Goal: Task Accomplishment & Management: Use online tool/utility

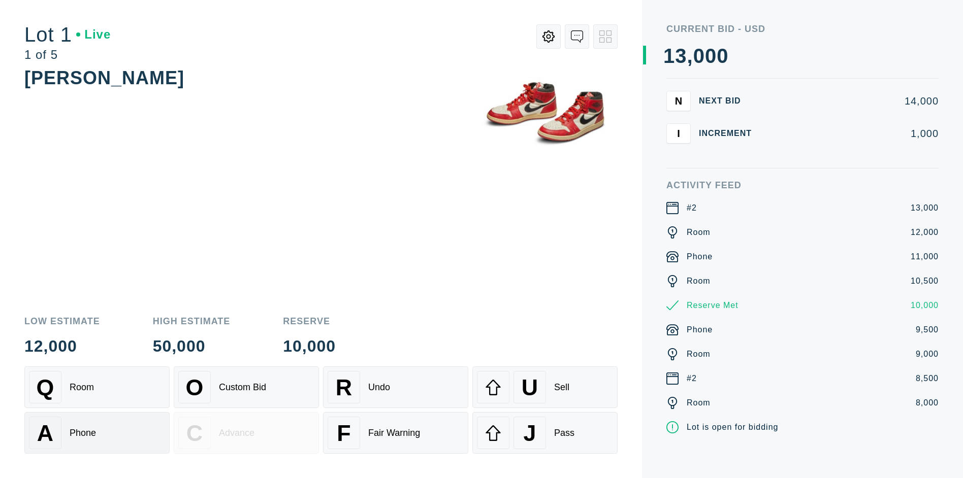
click at [97, 433] on div "A Phone" at bounding box center [97, 433] width 136 height 32
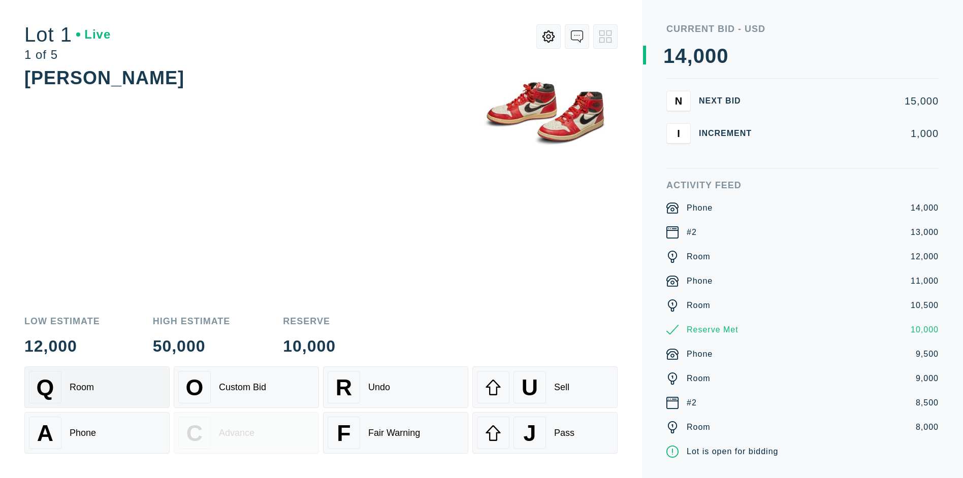
click at [97, 387] on div "Q Room" at bounding box center [97, 387] width 136 height 32
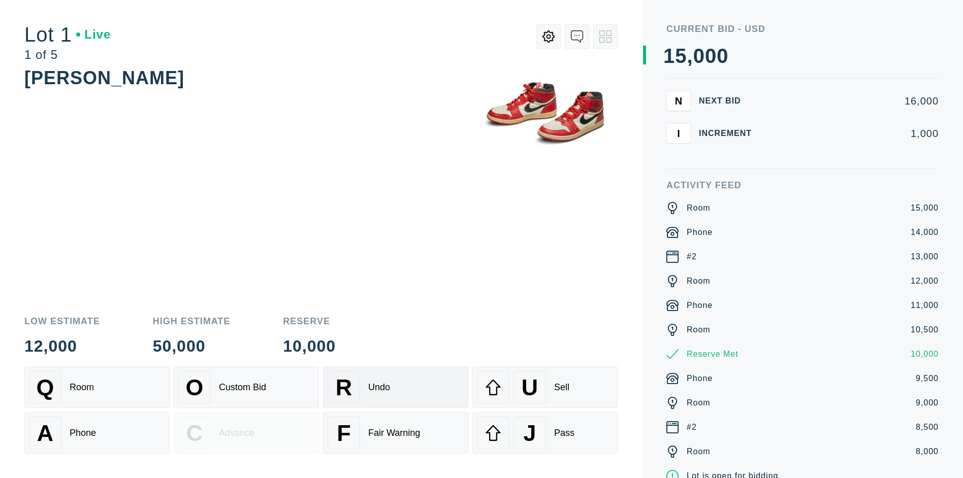
click at [396, 387] on div "R Undo" at bounding box center [396, 387] width 136 height 32
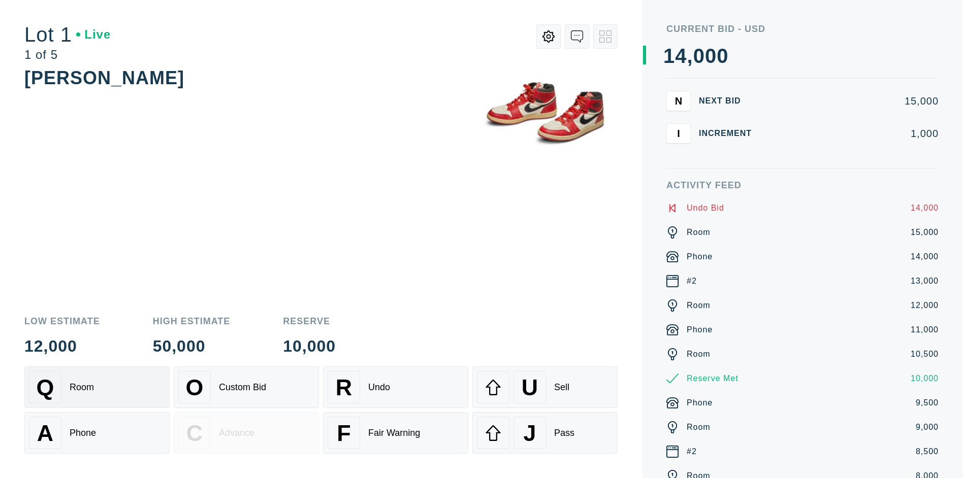
click at [97, 387] on div "Q Room" at bounding box center [97, 387] width 136 height 32
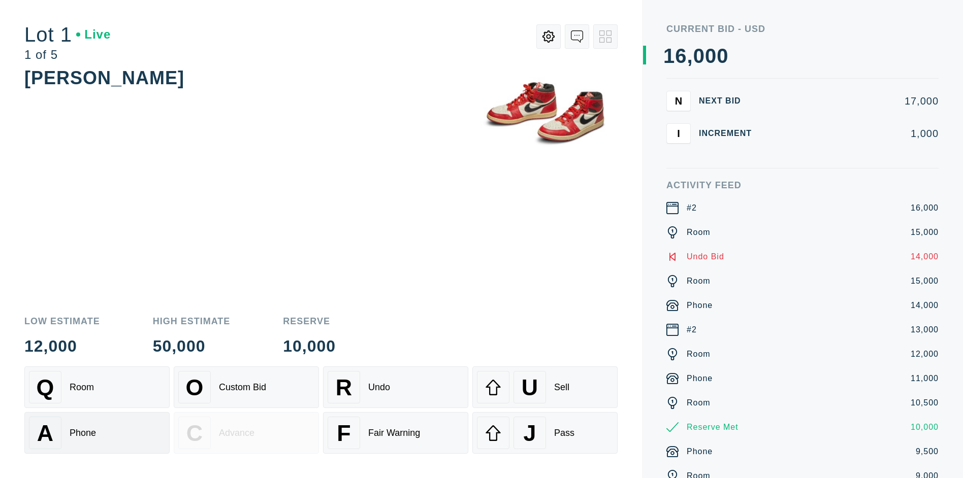
click at [97, 433] on div "A Phone" at bounding box center [97, 433] width 136 height 32
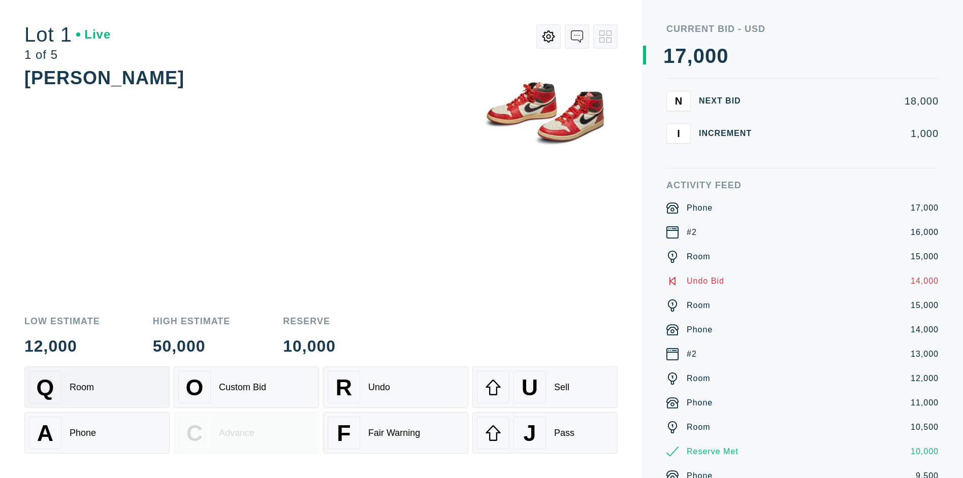
click at [97, 387] on div "Q Room" at bounding box center [97, 387] width 136 height 32
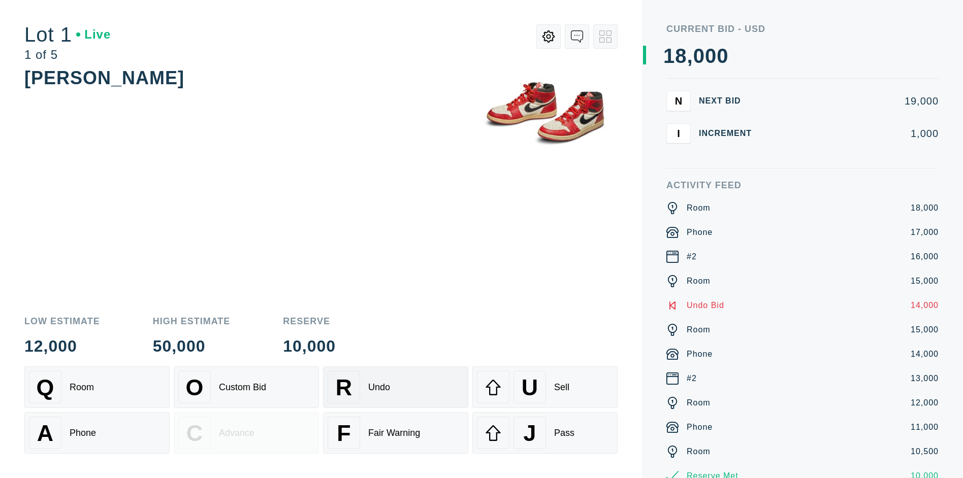
click at [396, 387] on div "R Undo" at bounding box center [396, 387] width 136 height 32
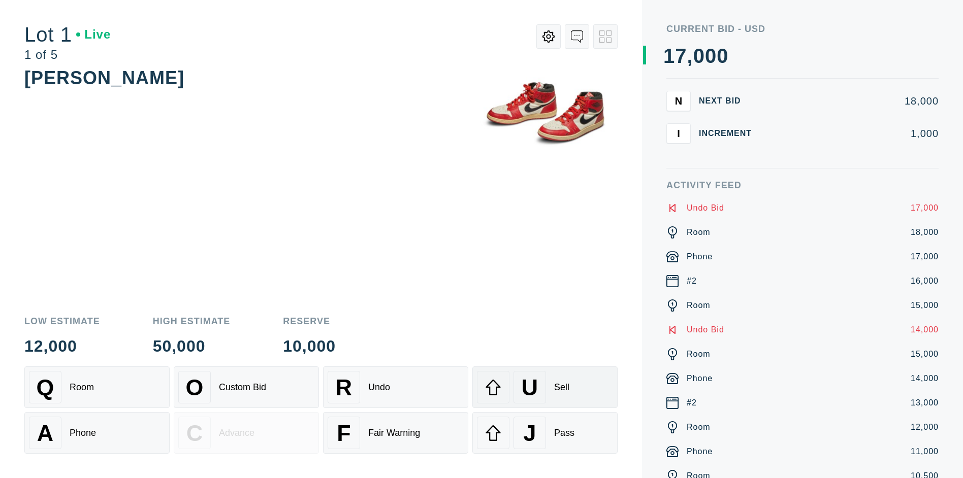
click at [545, 387] on div "U" at bounding box center [529, 387] width 32 height 32
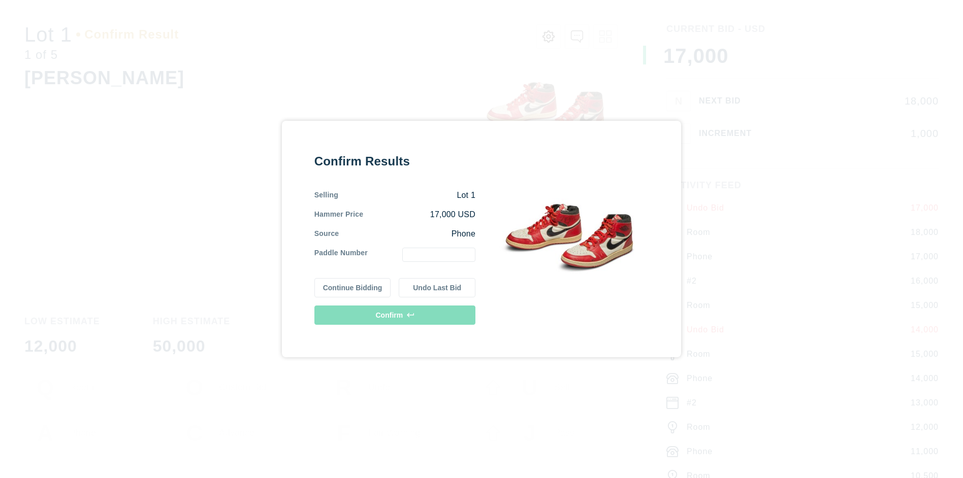
click at [352, 288] on button "Continue Bidding" at bounding box center [352, 287] width 77 height 19
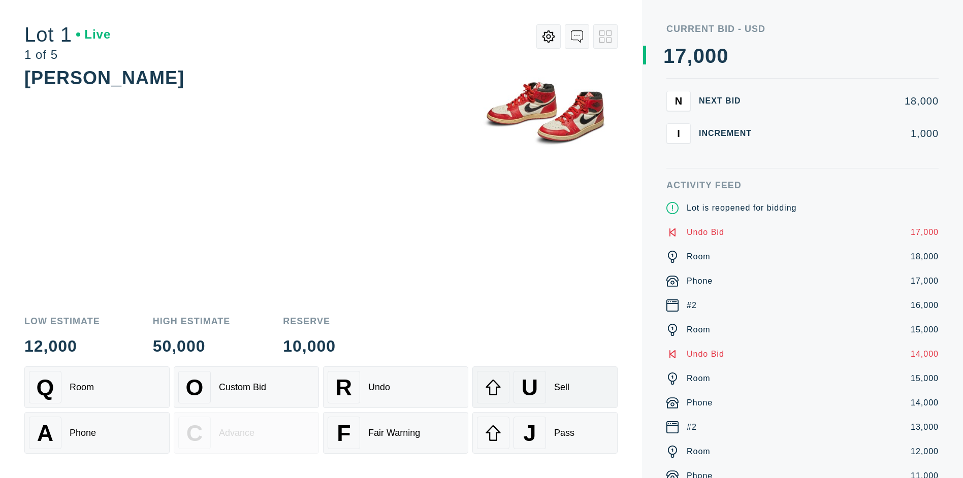
click at [545, 387] on div "U" at bounding box center [529, 387] width 32 height 32
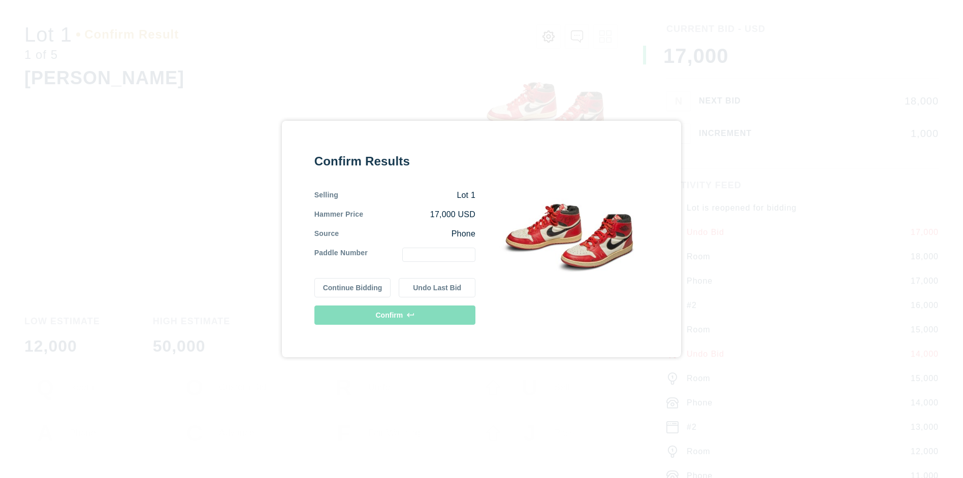
click at [437, 288] on button "Undo Last Bid" at bounding box center [437, 287] width 77 height 19
click at [352, 286] on button "Continue Bidding" at bounding box center [352, 286] width 77 height 19
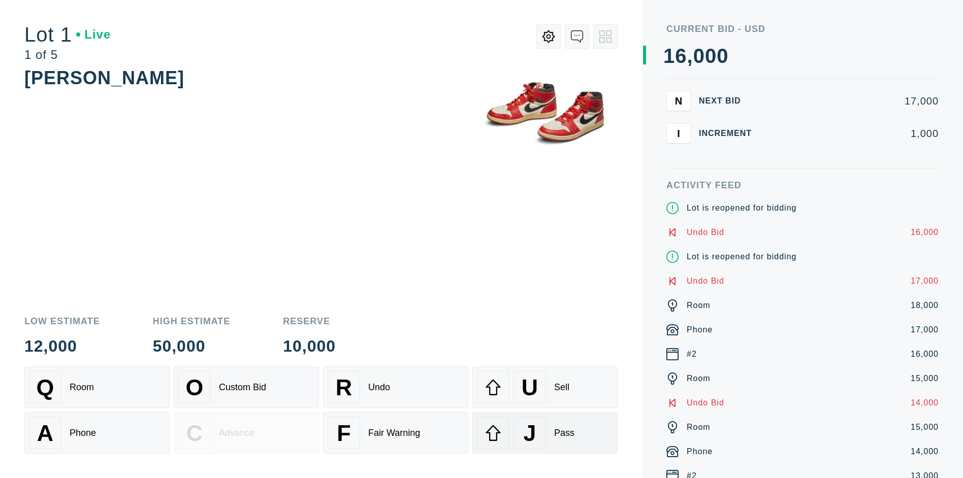
click at [545, 433] on div "J" at bounding box center [529, 433] width 32 height 32
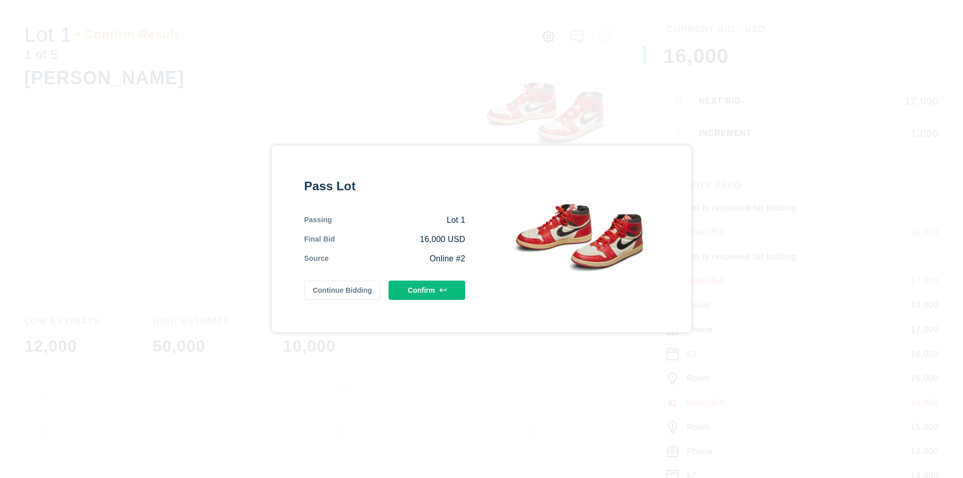
click at [427, 290] on button "Confirm" at bounding box center [426, 290] width 77 height 19
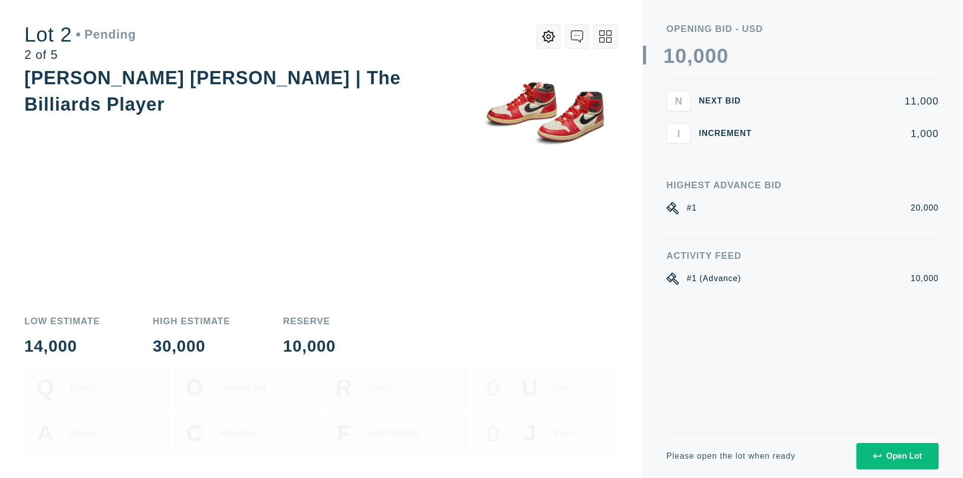
click at [897, 456] on div "Open Lot" at bounding box center [897, 456] width 49 height 9
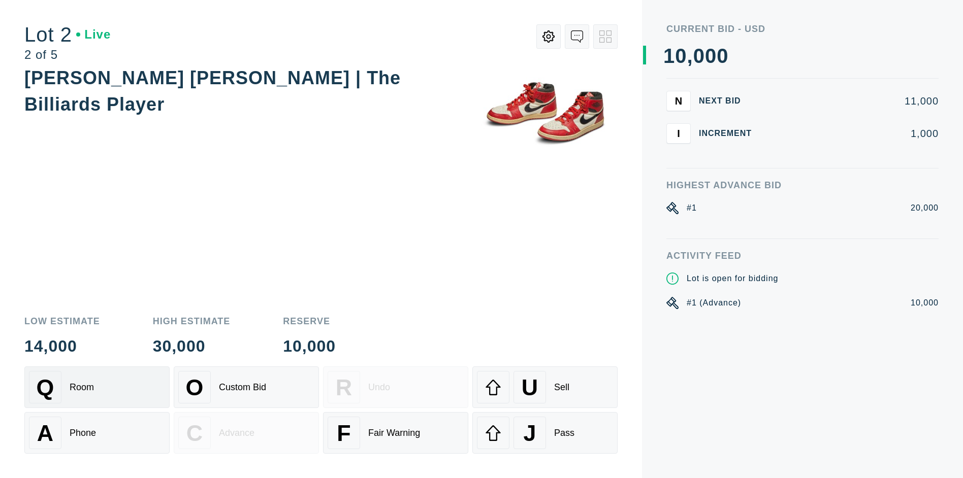
click at [97, 387] on div "Q Room" at bounding box center [97, 387] width 136 height 32
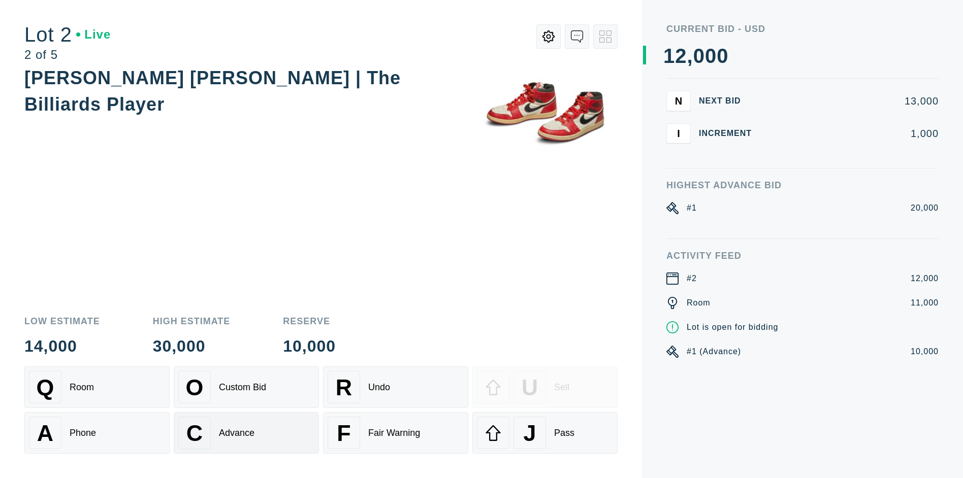
click at [246, 433] on div "Advance" at bounding box center [237, 433] width 36 height 11
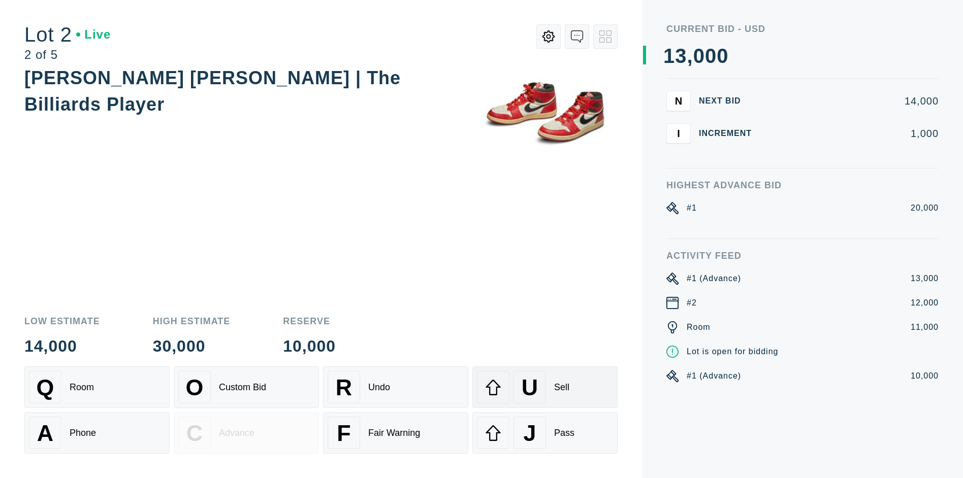
click at [545, 387] on div "U" at bounding box center [529, 387] width 32 height 32
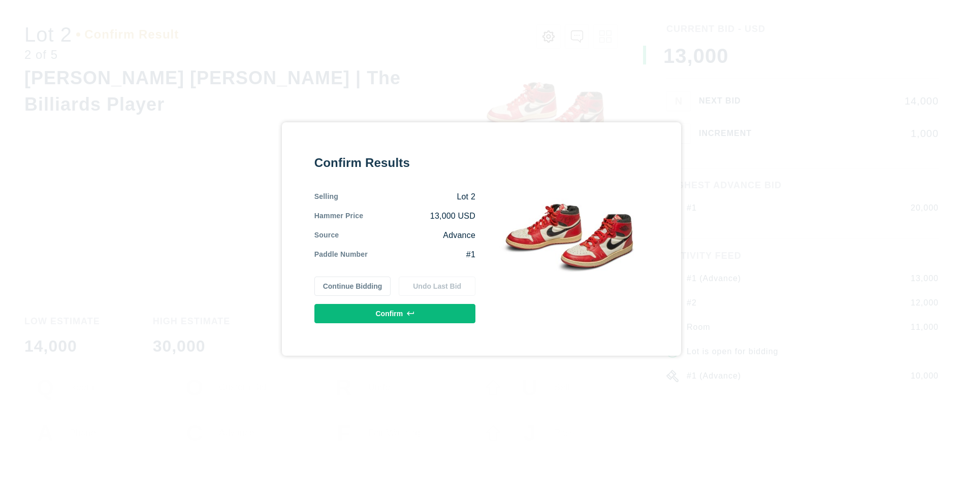
click at [395, 314] on button "Confirm" at bounding box center [394, 313] width 161 height 19
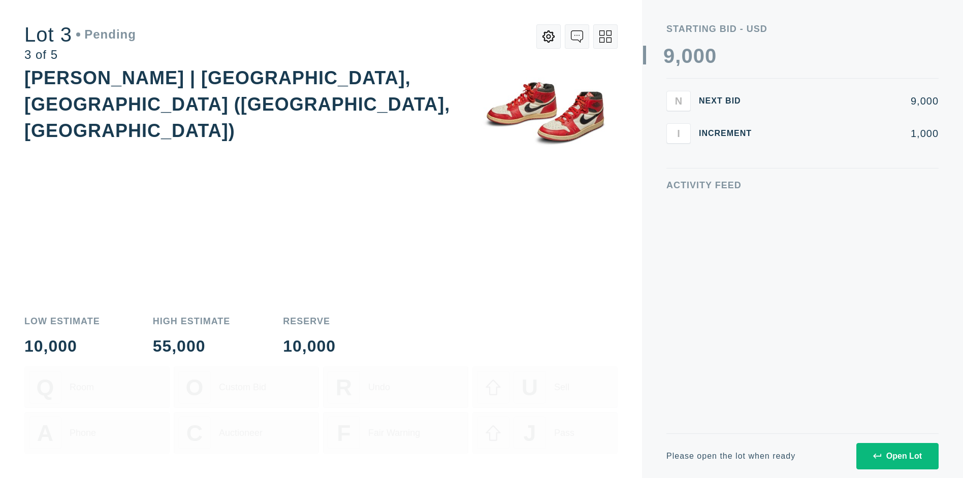
click at [897, 456] on div "Open Lot" at bounding box center [897, 456] width 49 height 9
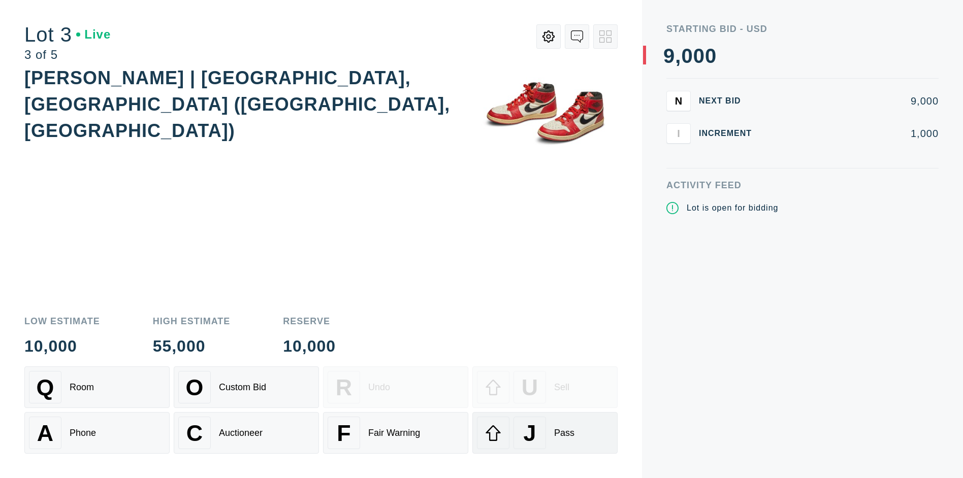
click at [545, 433] on div "J" at bounding box center [529, 433] width 32 height 32
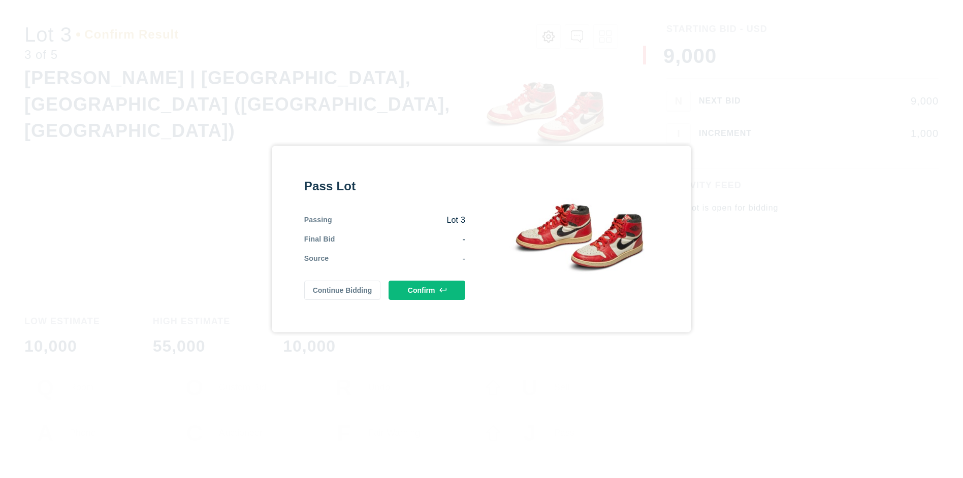
click at [427, 290] on button "Confirm" at bounding box center [426, 290] width 77 height 19
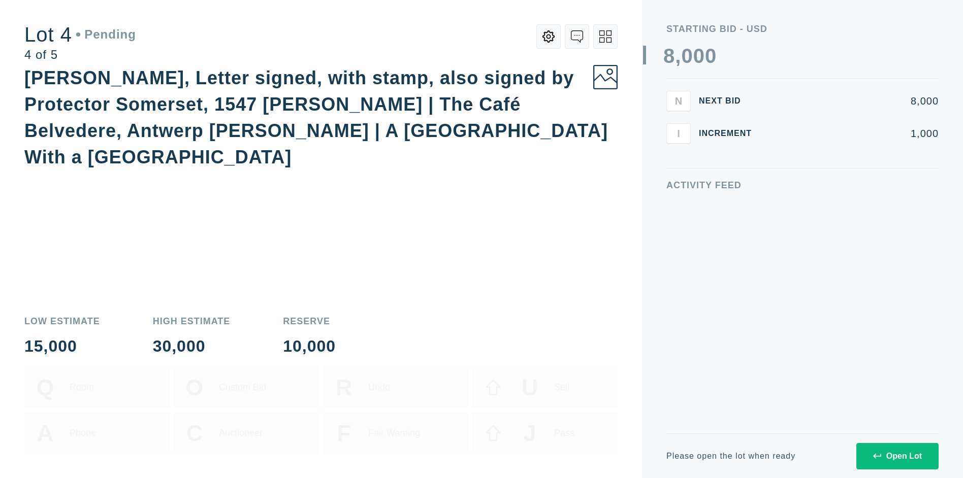
click at [897, 456] on div "Open Lot" at bounding box center [897, 456] width 49 height 9
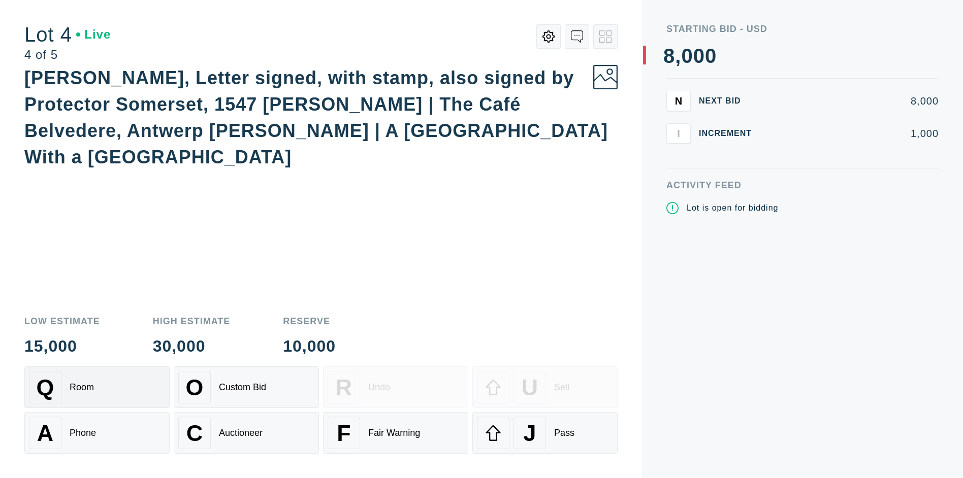
click at [97, 387] on div "Q Room" at bounding box center [97, 387] width 136 height 32
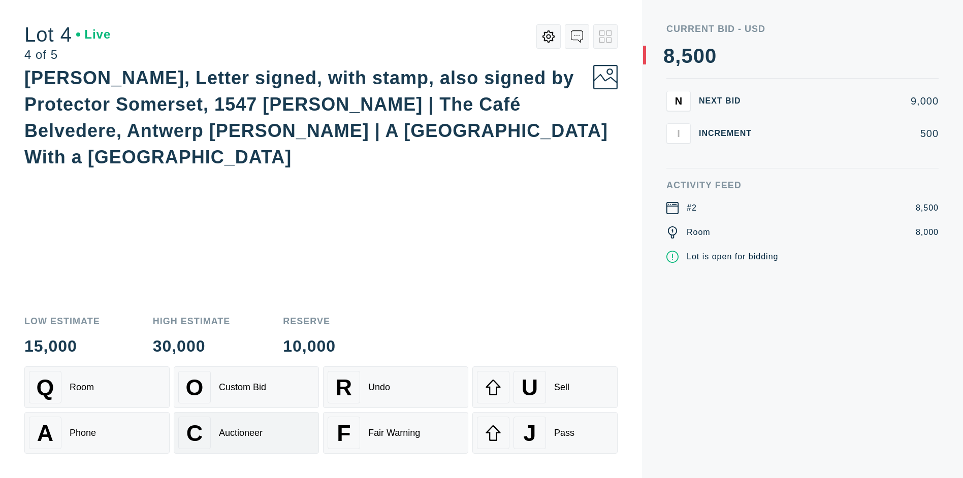
click at [246, 433] on div "Auctioneer" at bounding box center [241, 433] width 44 height 11
click at [545, 433] on div "J" at bounding box center [529, 433] width 32 height 32
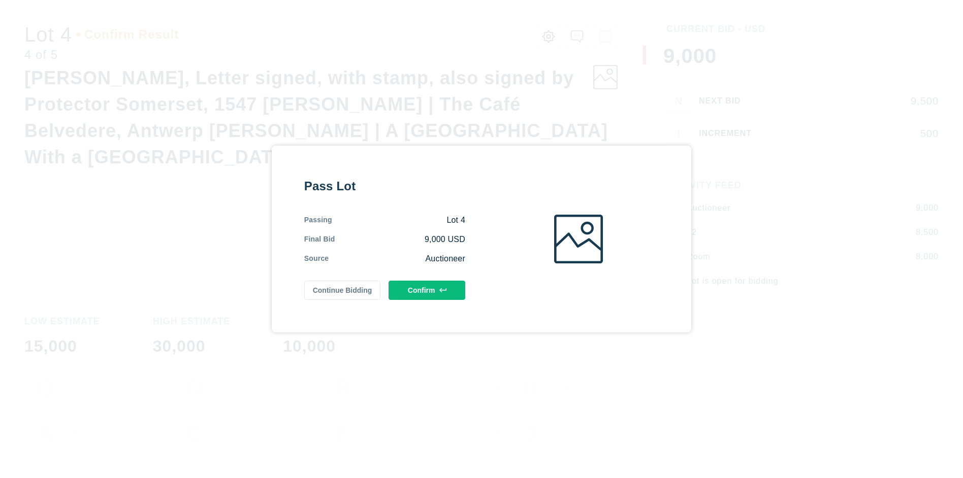
click at [427, 290] on button "Confirm" at bounding box center [426, 290] width 77 height 19
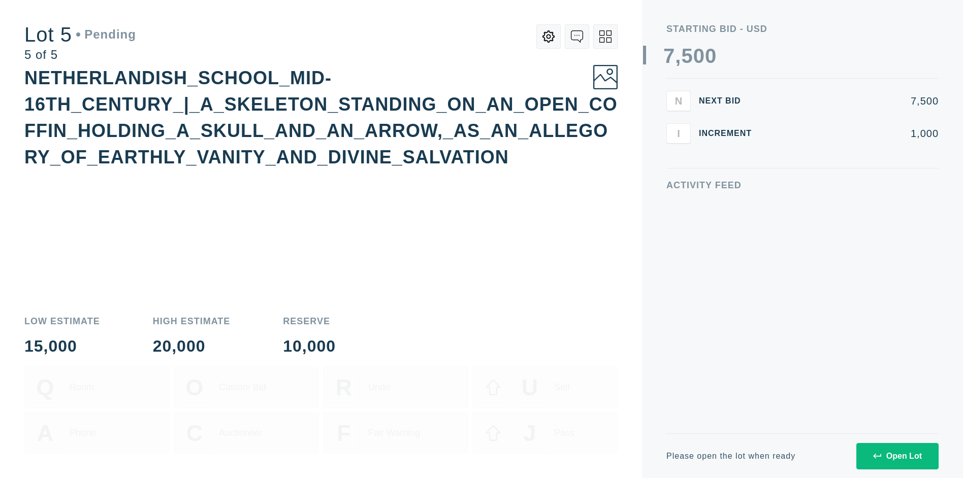
click at [897, 456] on div "Open Lot" at bounding box center [897, 456] width 49 height 9
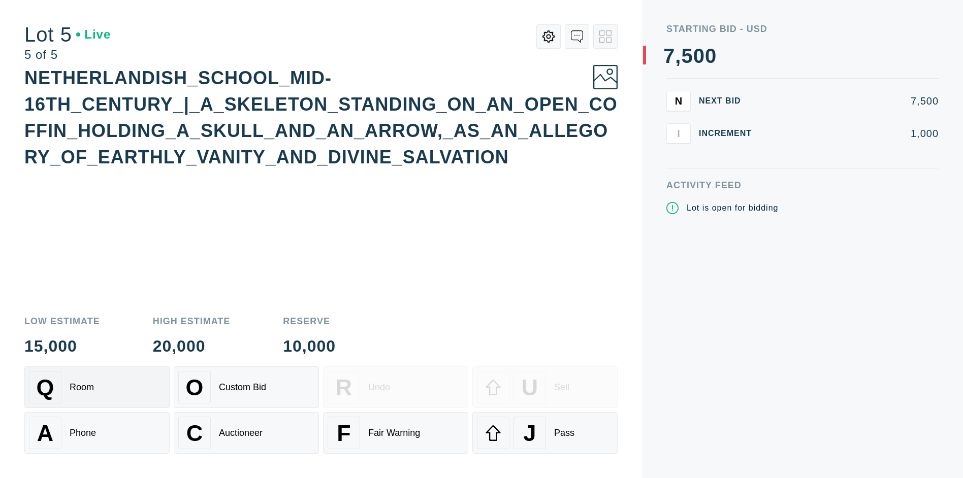
click at [97, 387] on div "Q Room" at bounding box center [97, 387] width 136 height 32
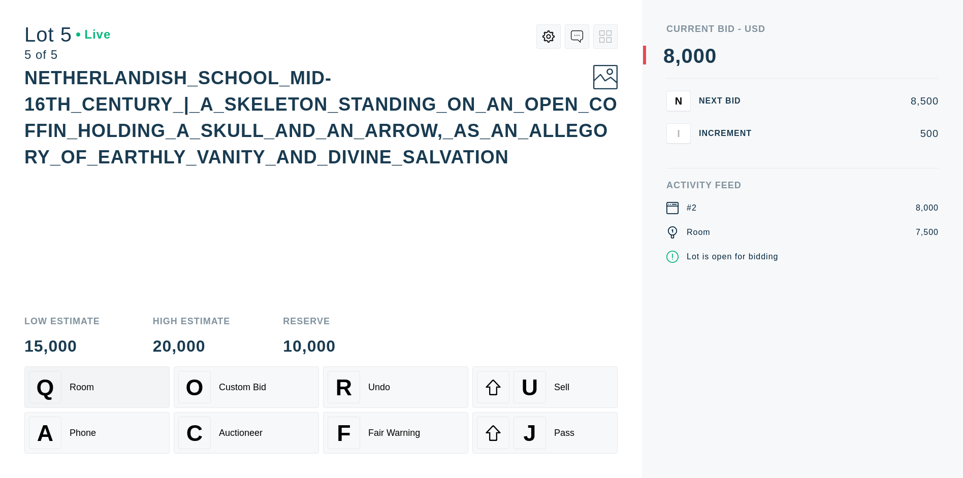
click at [97, 387] on div "Q Room" at bounding box center [97, 387] width 136 height 32
click at [545, 387] on div "U" at bounding box center [529, 387] width 32 height 32
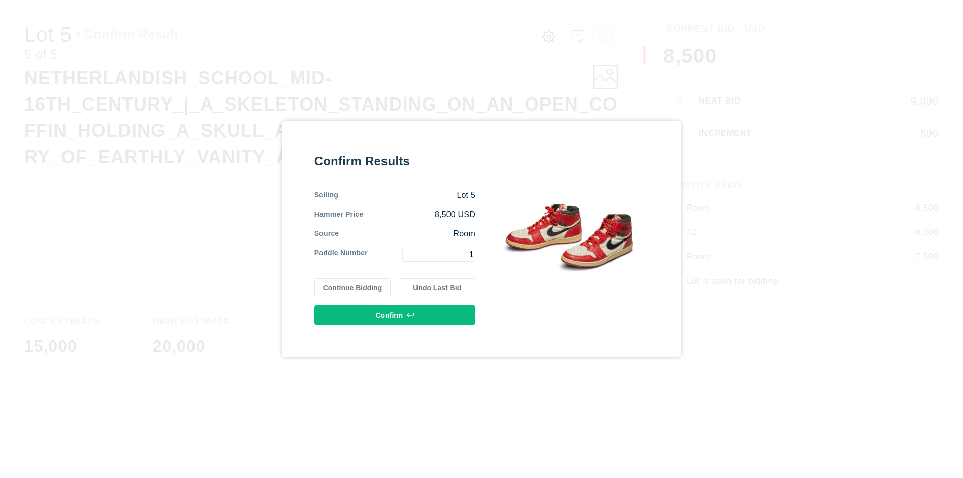
type input "1"
click at [395, 315] on button "Confirm" at bounding box center [394, 315] width 161 height 19
